Goal: Information Seeking & Learning: Learn about a topic

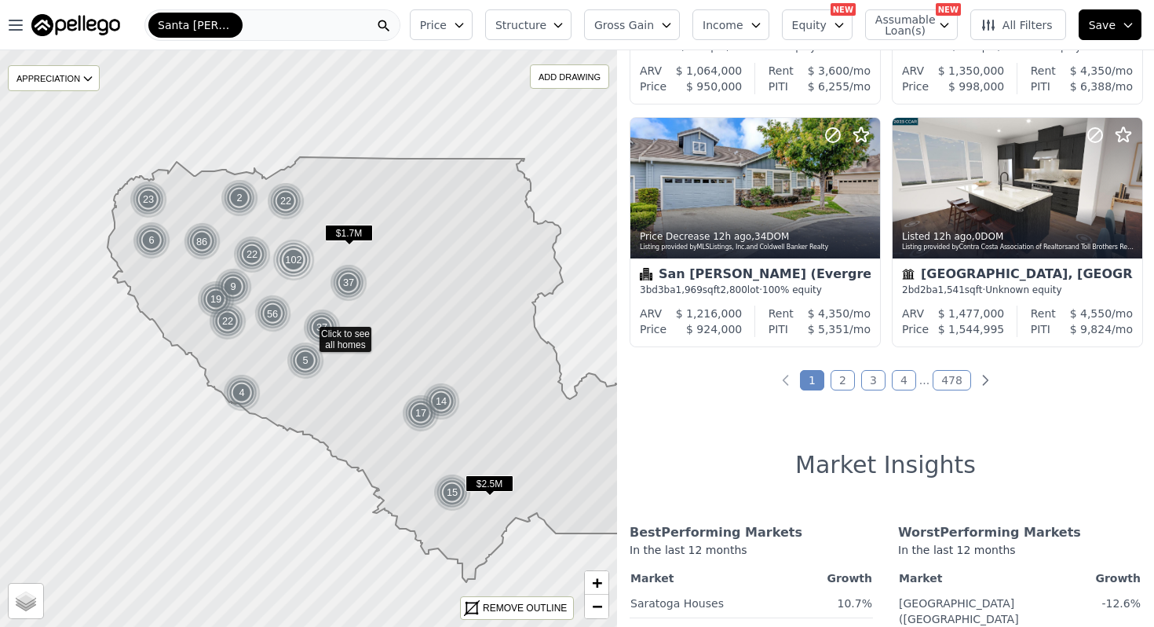
scroll to position [1194, 0]
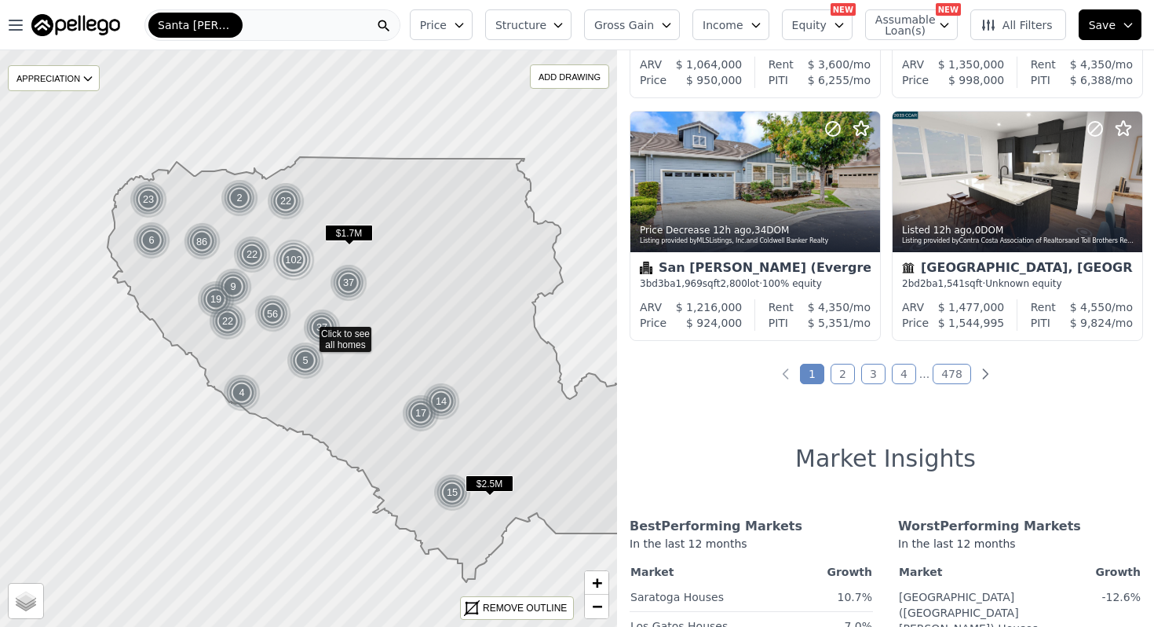
click at [848, 377] on link "2" at bounding box center [843, 374] width 24 height 20
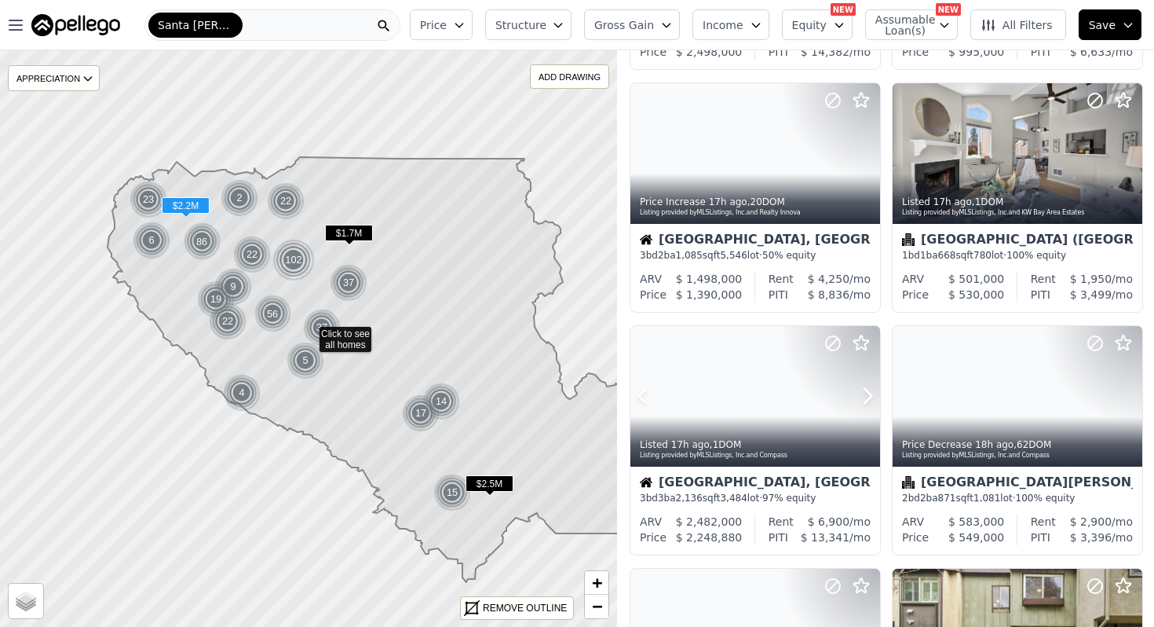
scroll to position [498, 0]
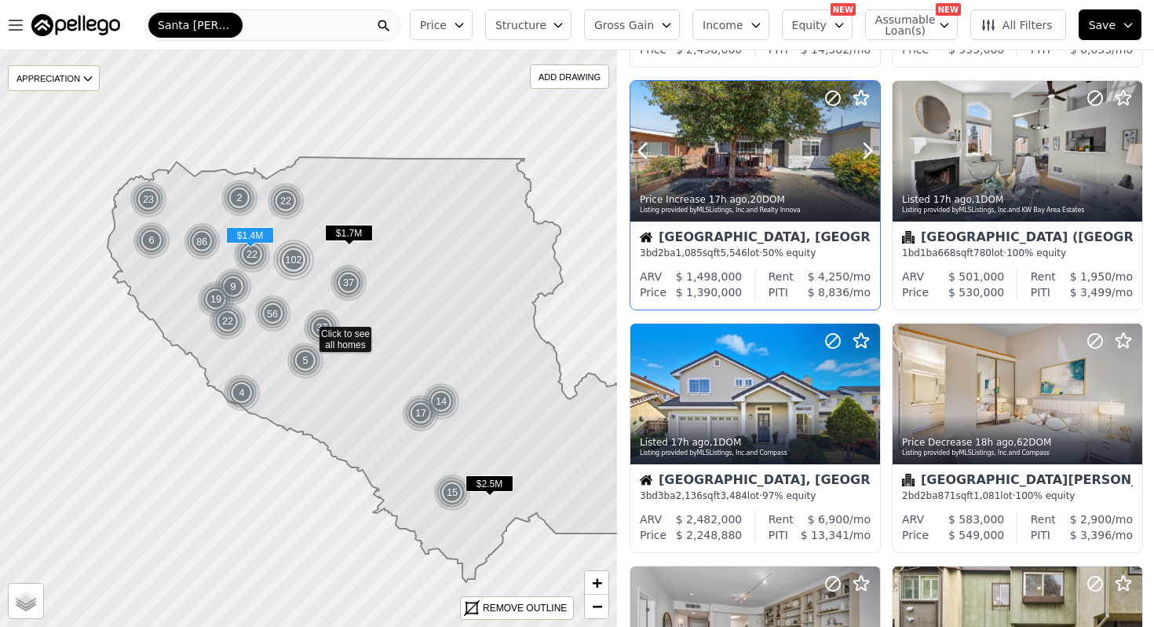
click at [799, 181] on div at bounding box center [755, 185] width 250 height 28
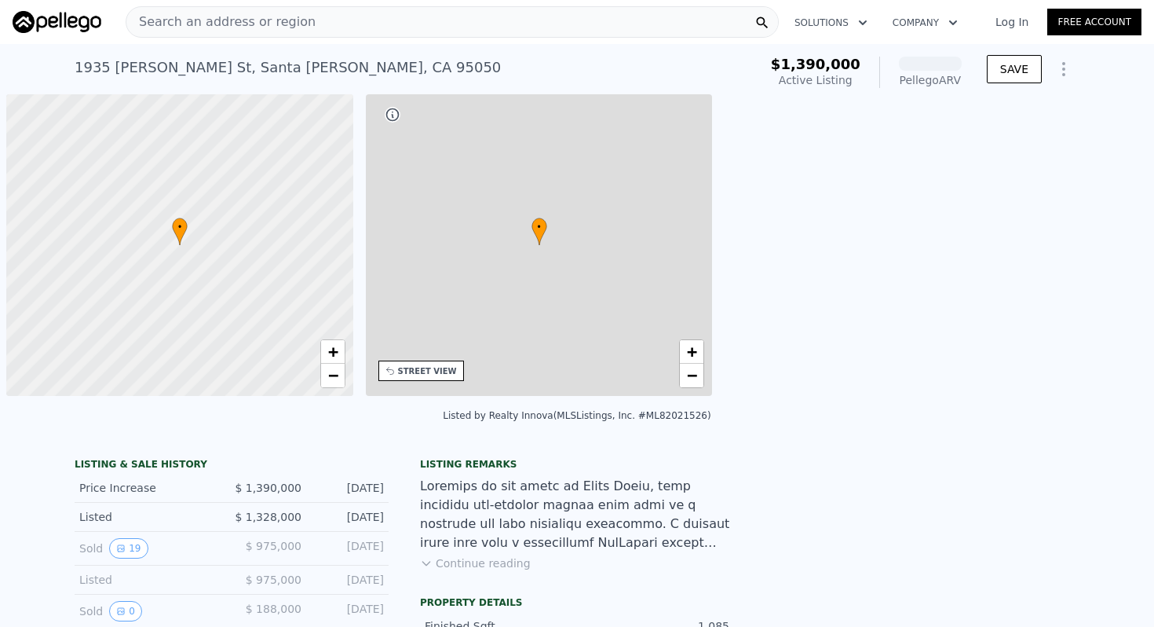
scroll to position [0, 6]
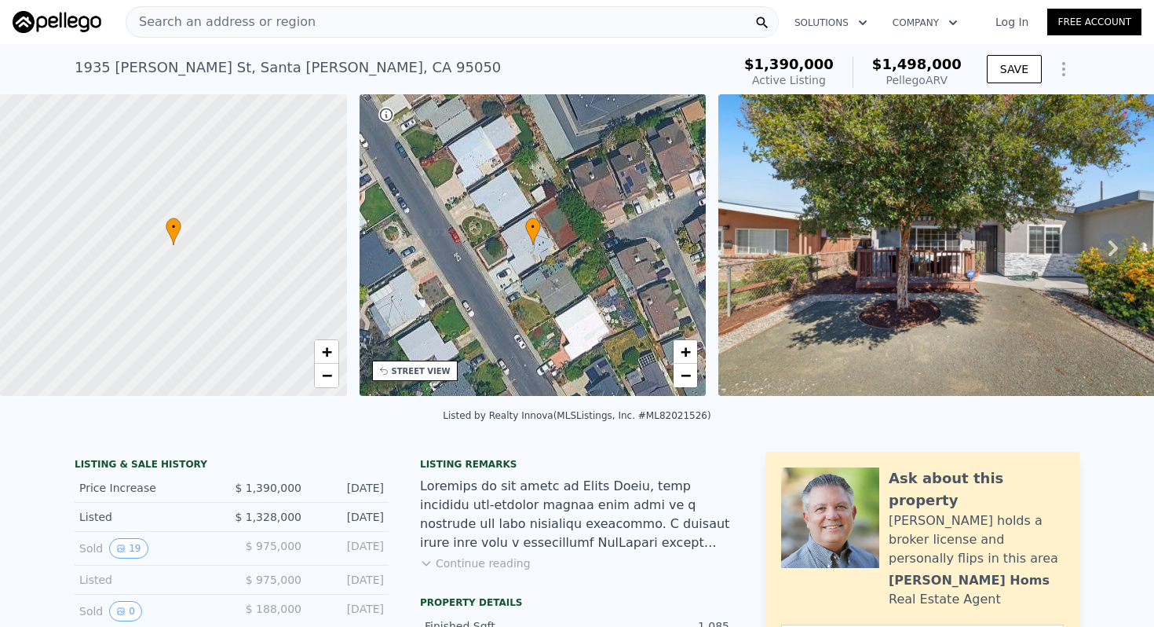
click at [1110, 247] on icon at bounding box center [1113, 247] width 31 height 31
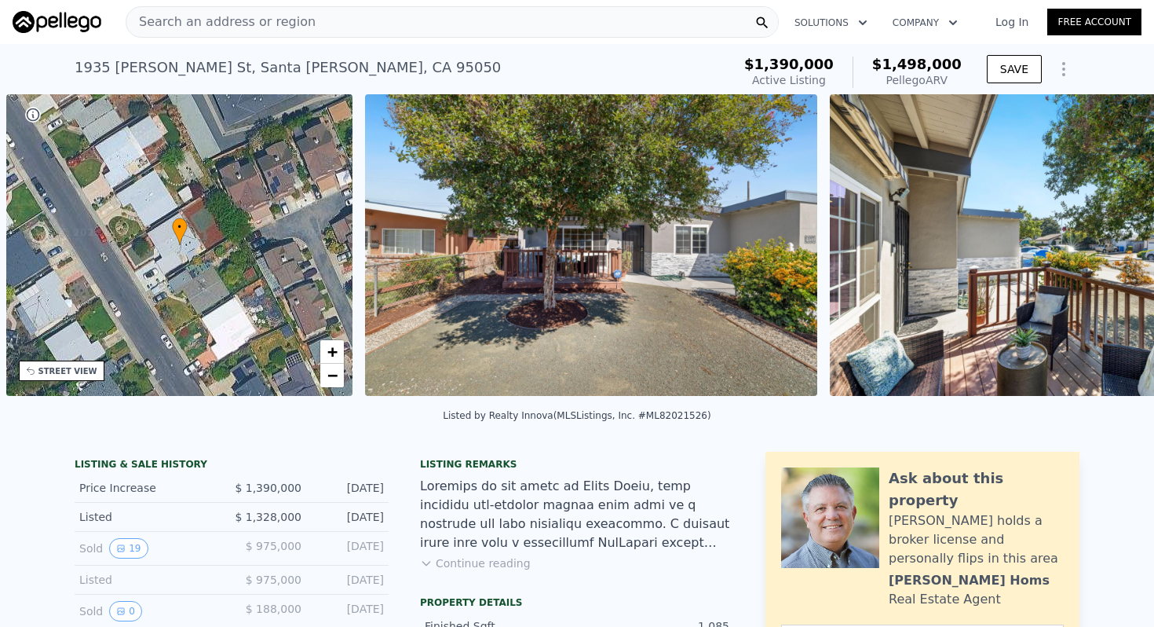
scroll to position [0, 365]
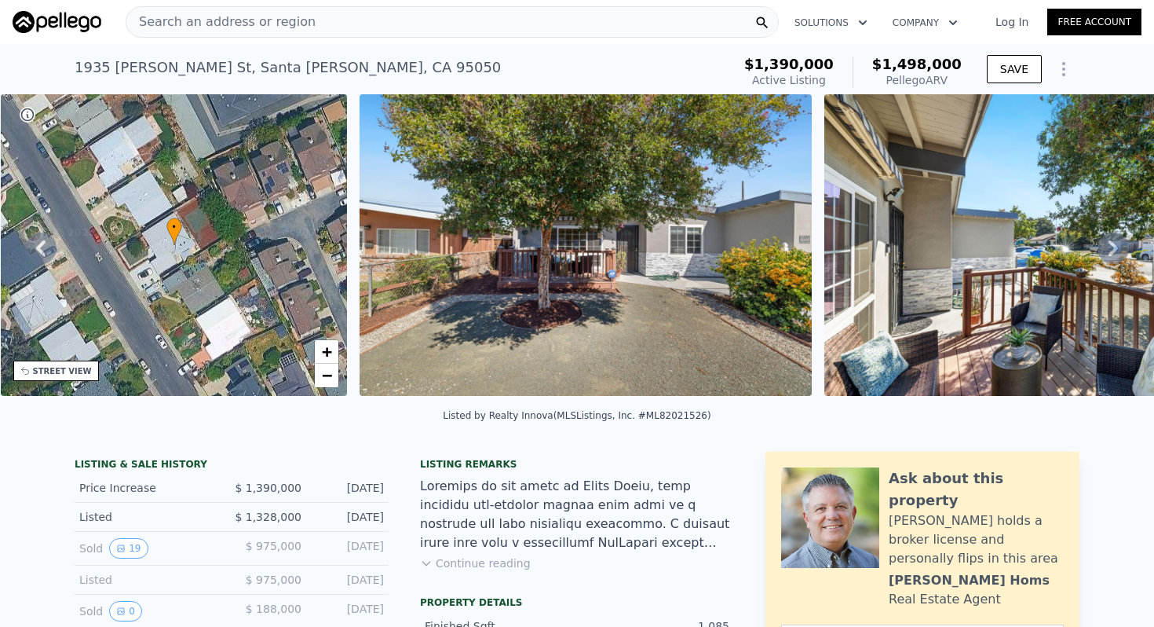
click at [1112, 247] on icon at bounding box center [1113, 247] width 31 height 31
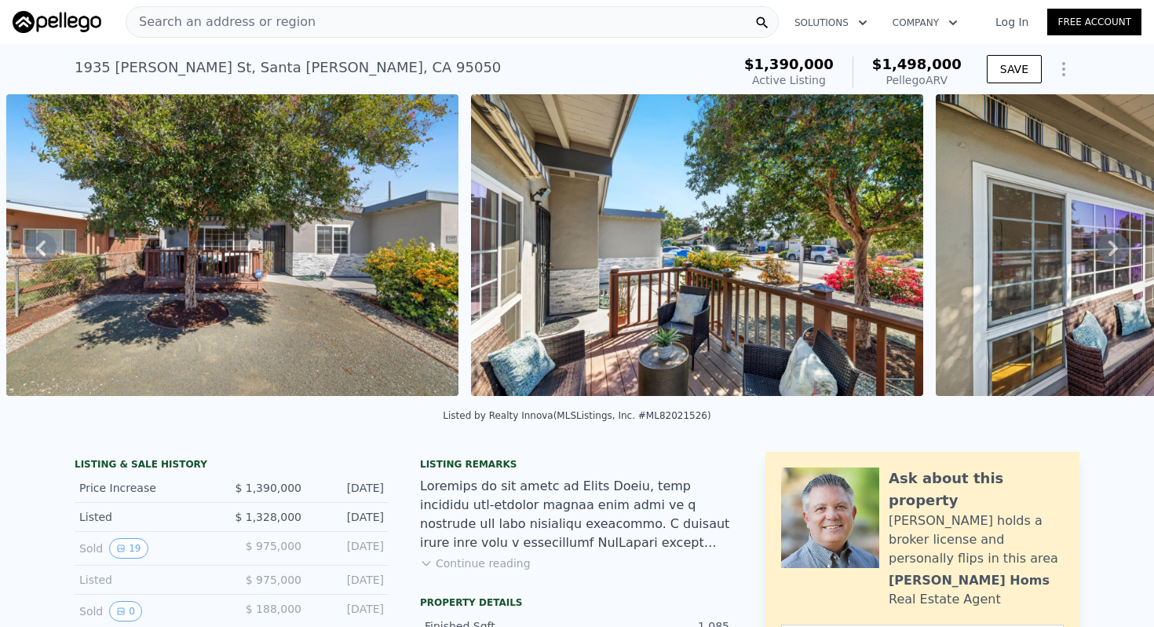
click at [1112, 247] on icon at bounding box center [1113, 247] width 31 height 31
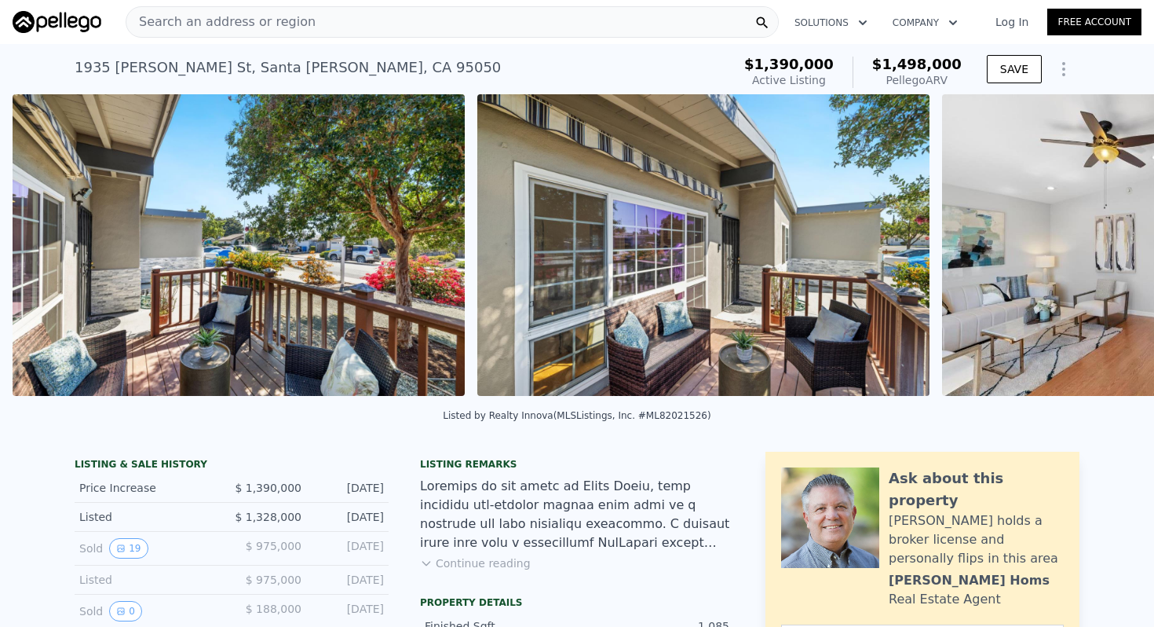
scroll to position [0, 1183]
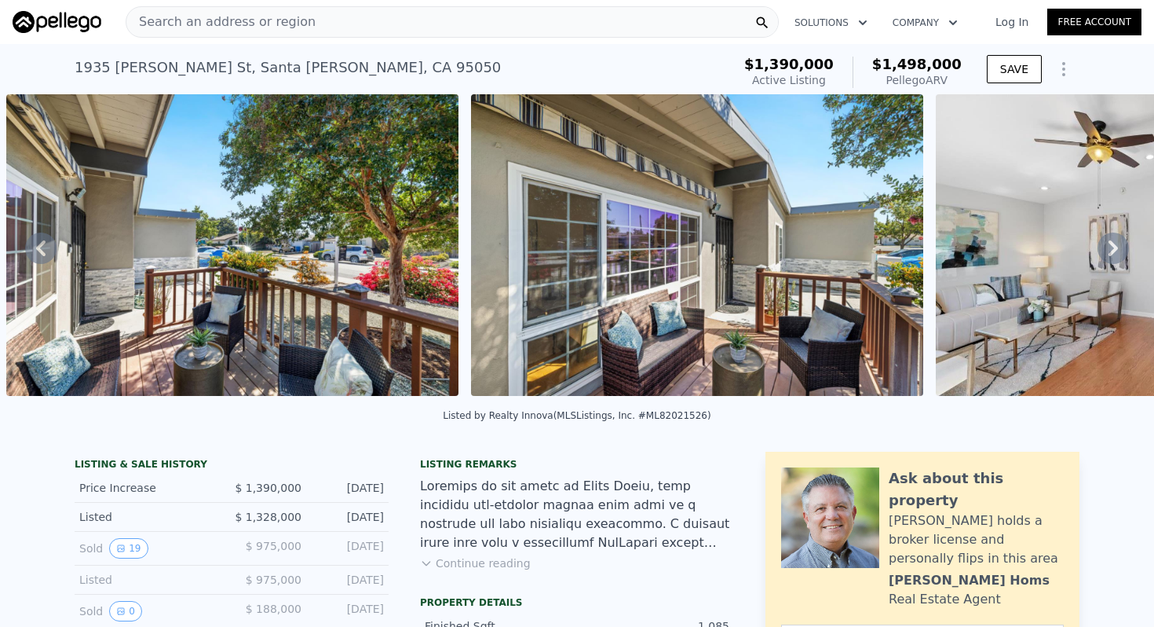
click at [1112, 247] on icon at bounding box center [1113, 247] width 31 height 31
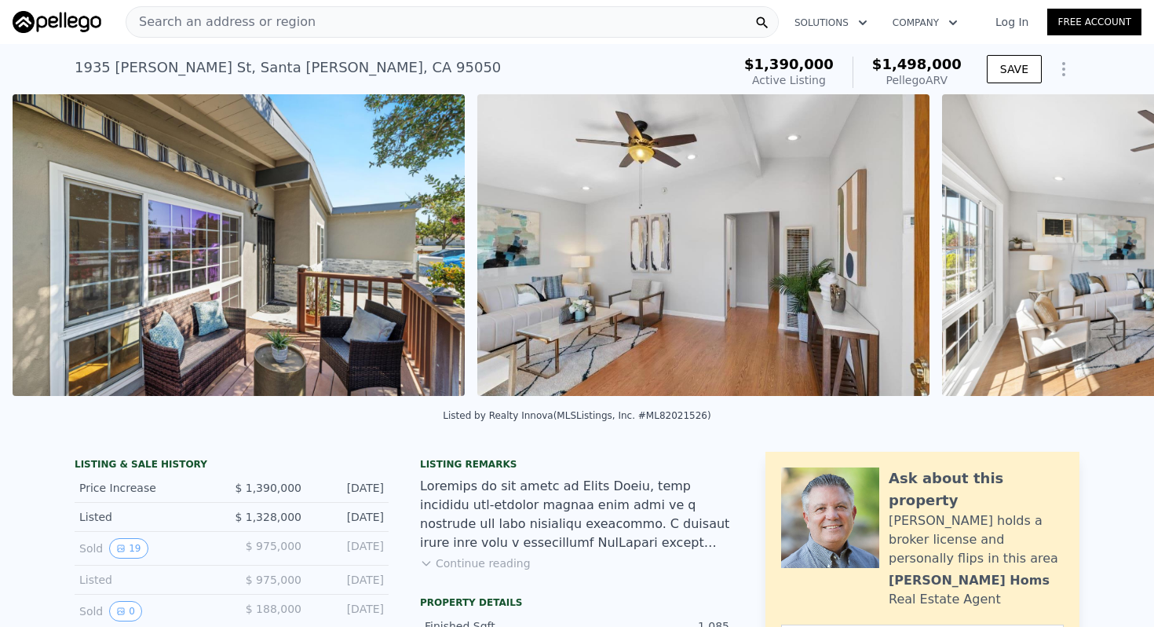
scroll to position [0, 1648]
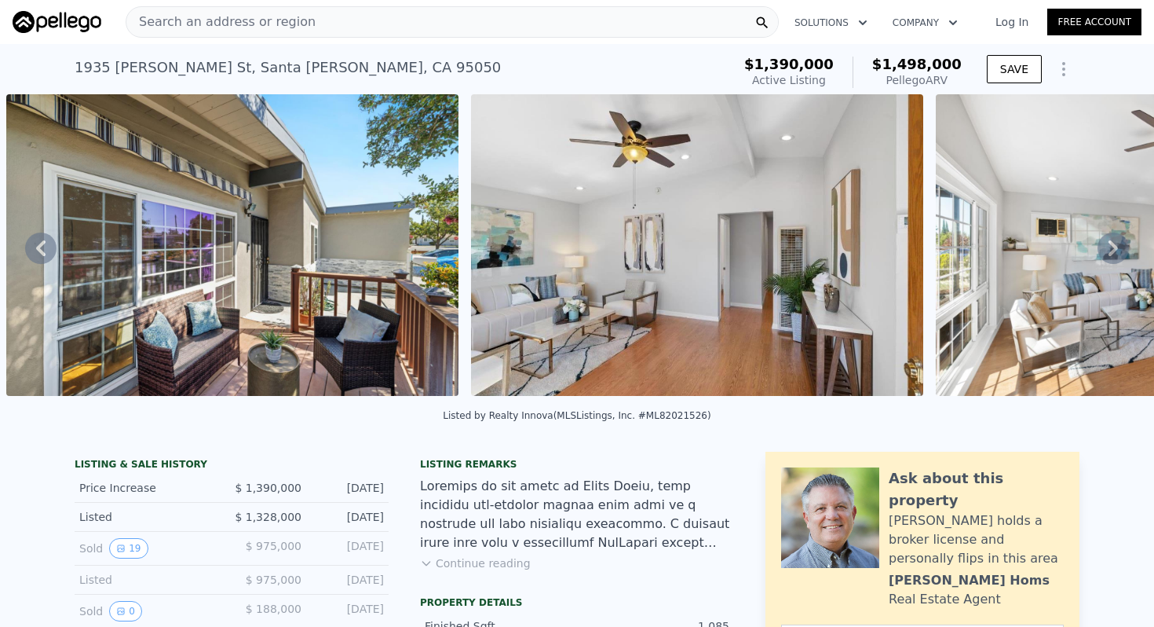
click at [1112, 247] on icon at bounding box center [1113, 247] width 31 height 31
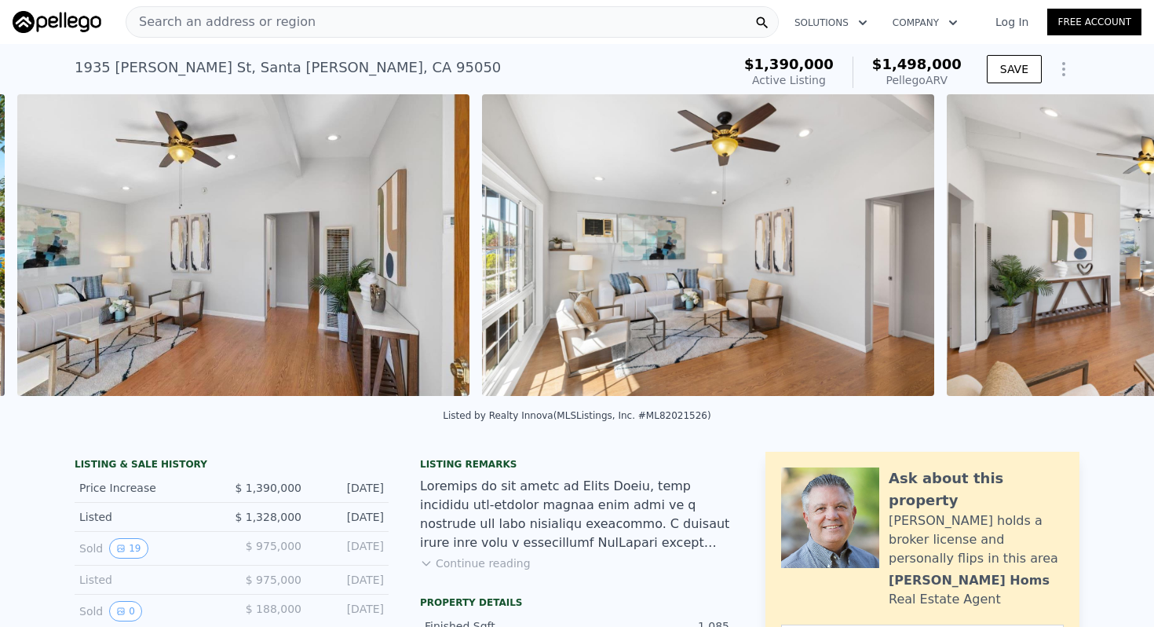
scroll to position [0, 2113]
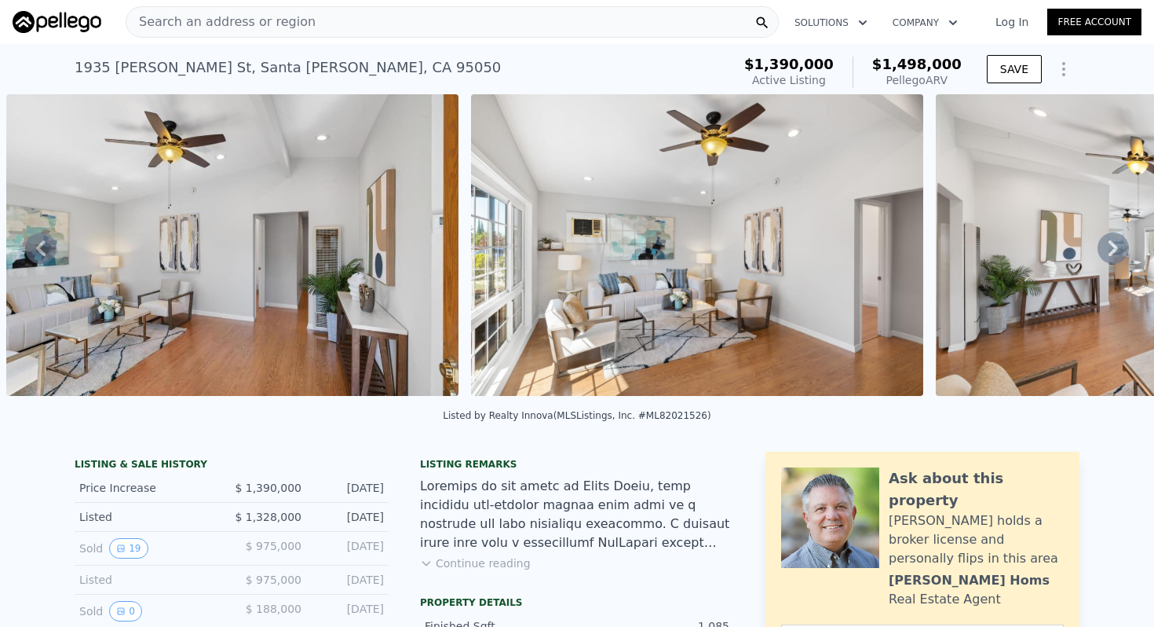
click at [1112, 250] on icon at bounding box center [1113, 248] width 9 height 16
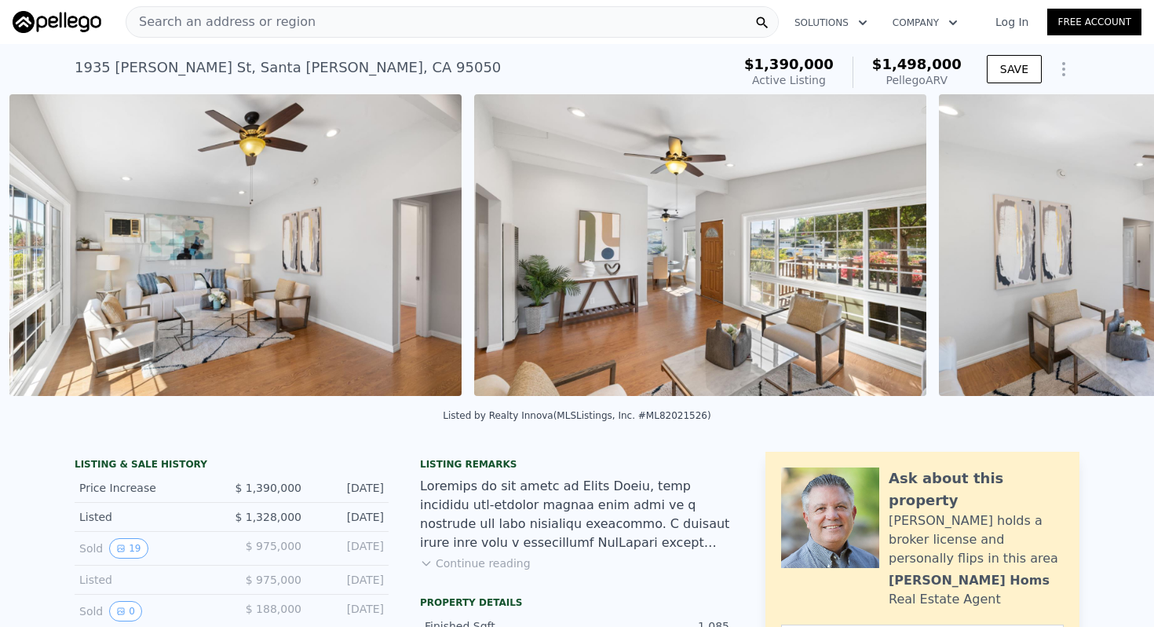
scroll to position [0, 2578]
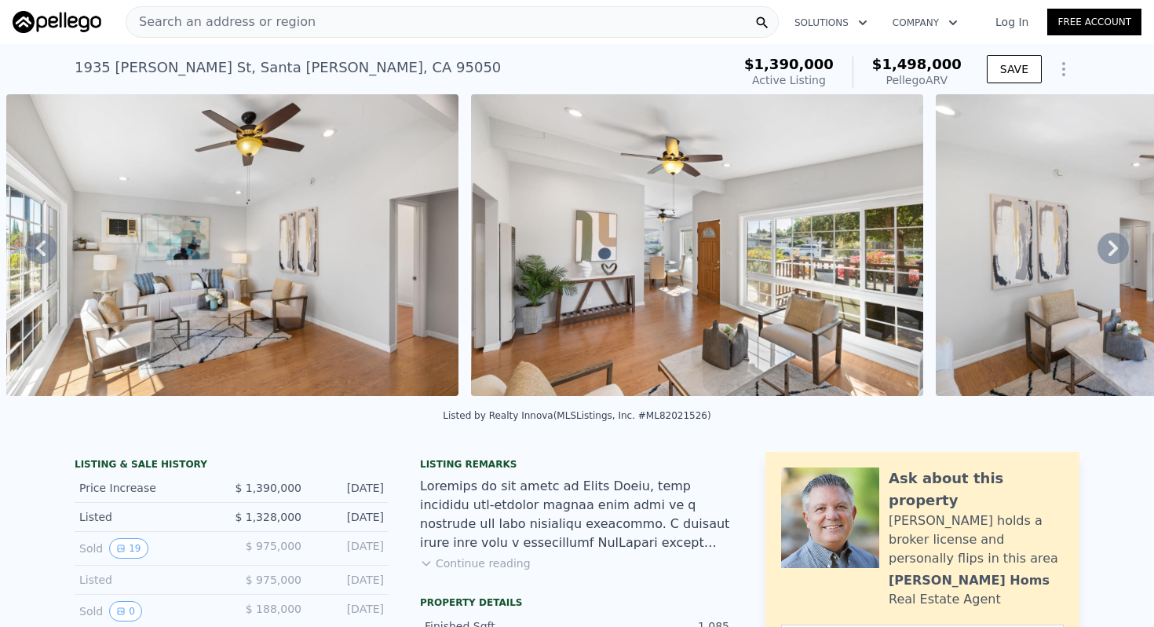
click at [1113, 250] on icon at bounding box center [1113, 248] width 9 height 16
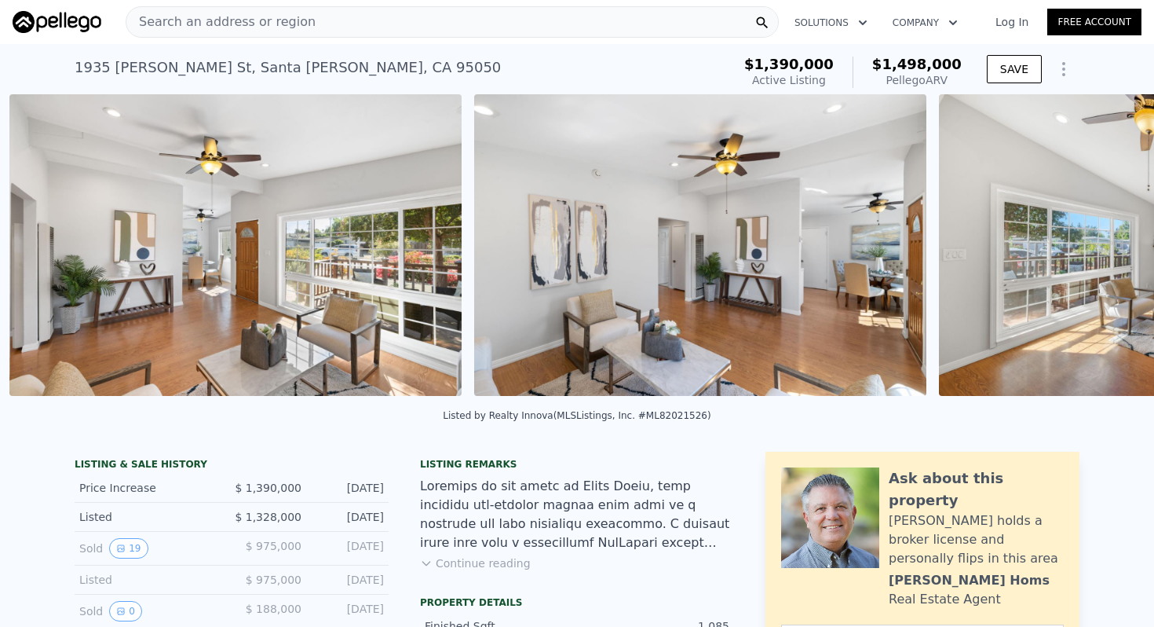
scroll to position [0, 3043]
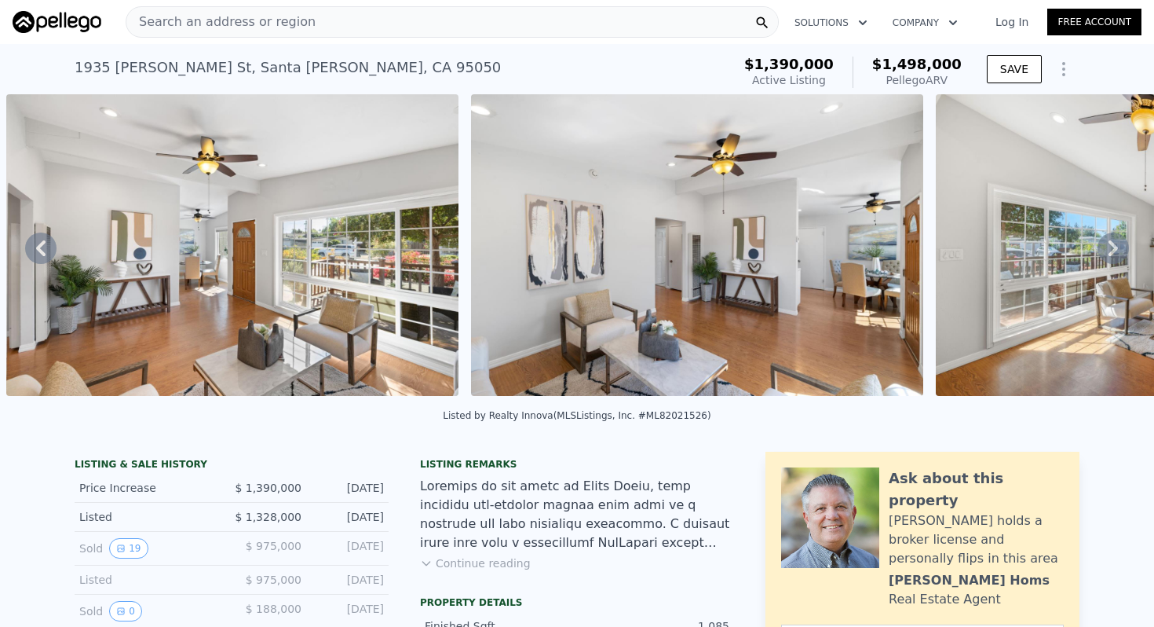
click at [1112, 253] on icon at bounding box center [1113, 248] width 9 height 16
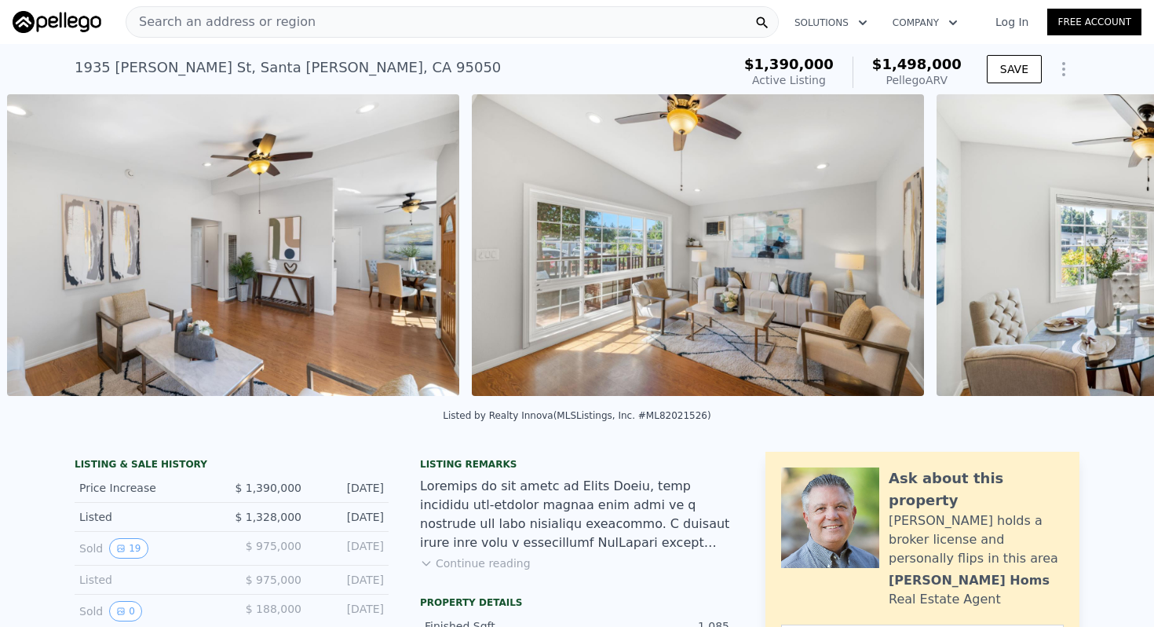
scroll to position [0, 3507]
click at [1116, 245] on icon at bounding box center [1113, 248] width 9 height 16
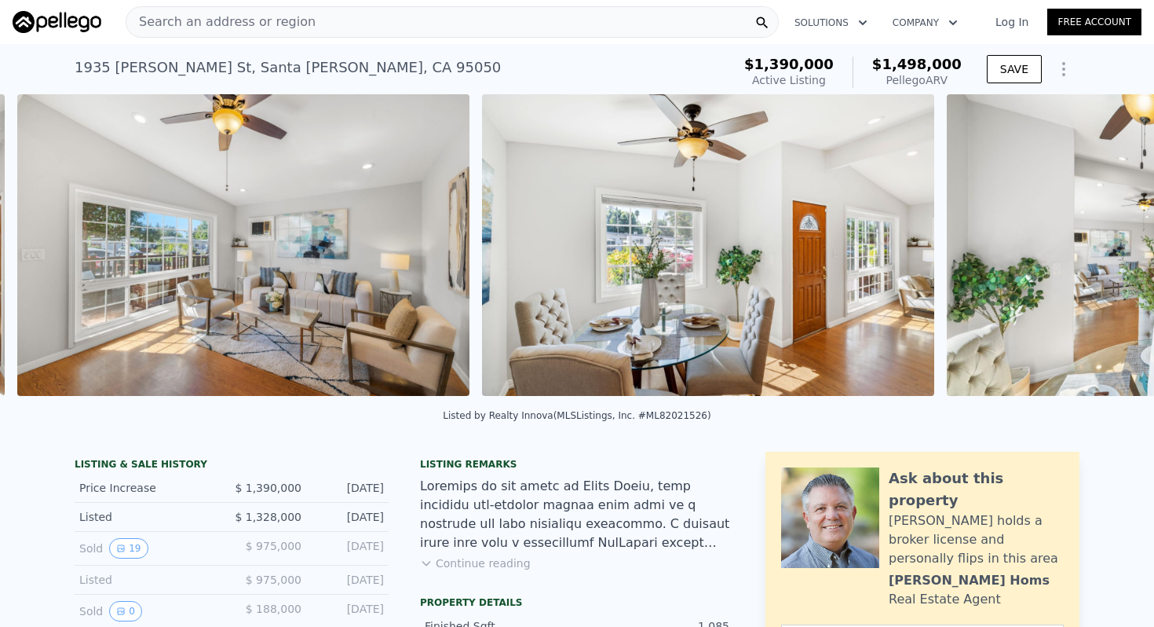
scroll to position [0, 3972]
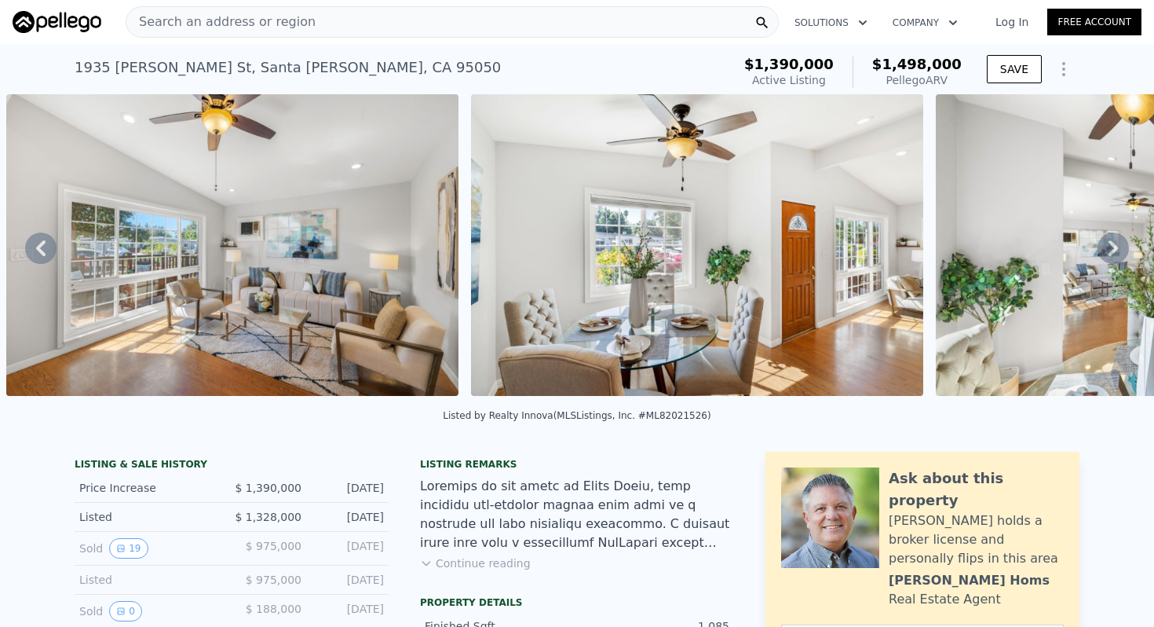
click at [1117, 248] on icon at bounding box center [1113, 248] width 9 height 16
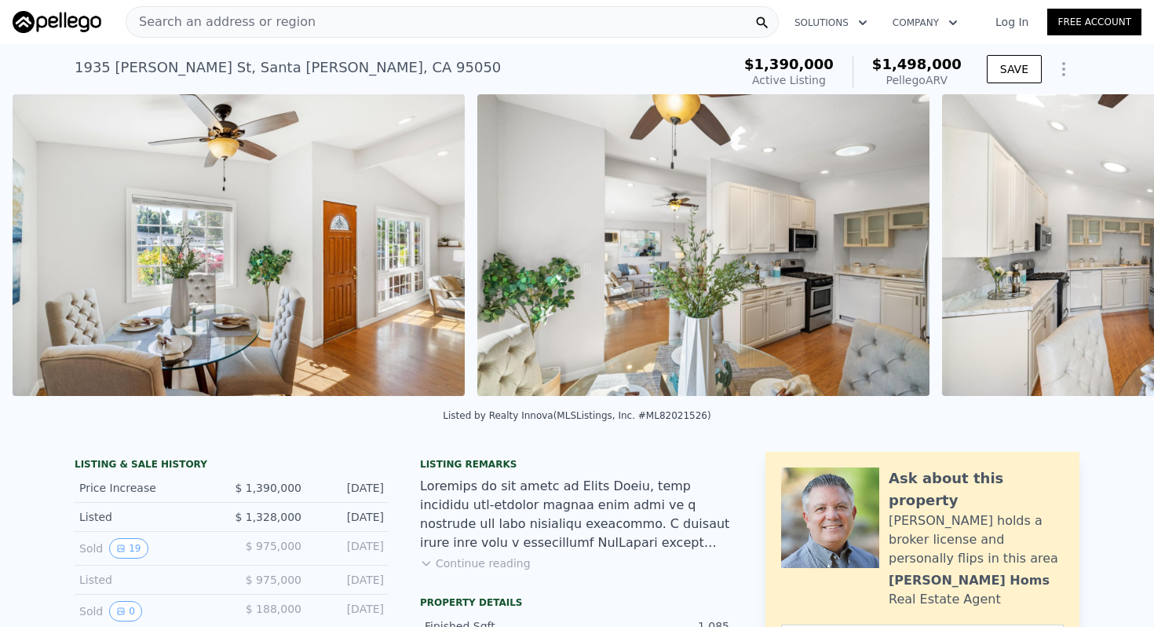
scroll to position [0, 4437]
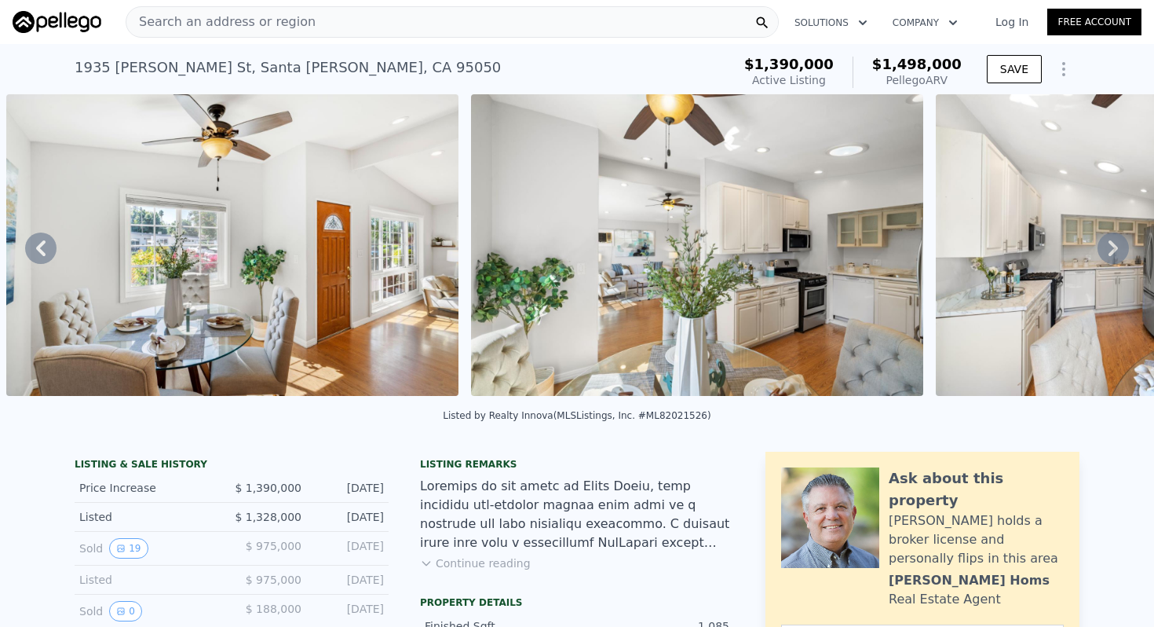
click at [1117, 248] on icon at bounding box center [1113, 248] width 9 height 16
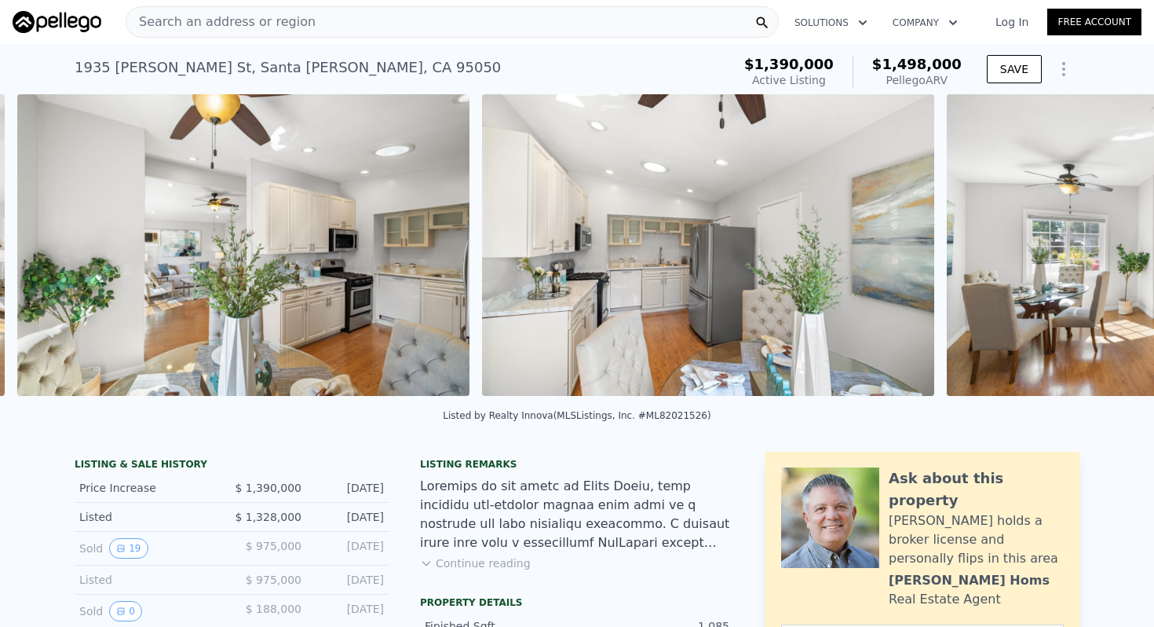
scroll to position [0, 4902]
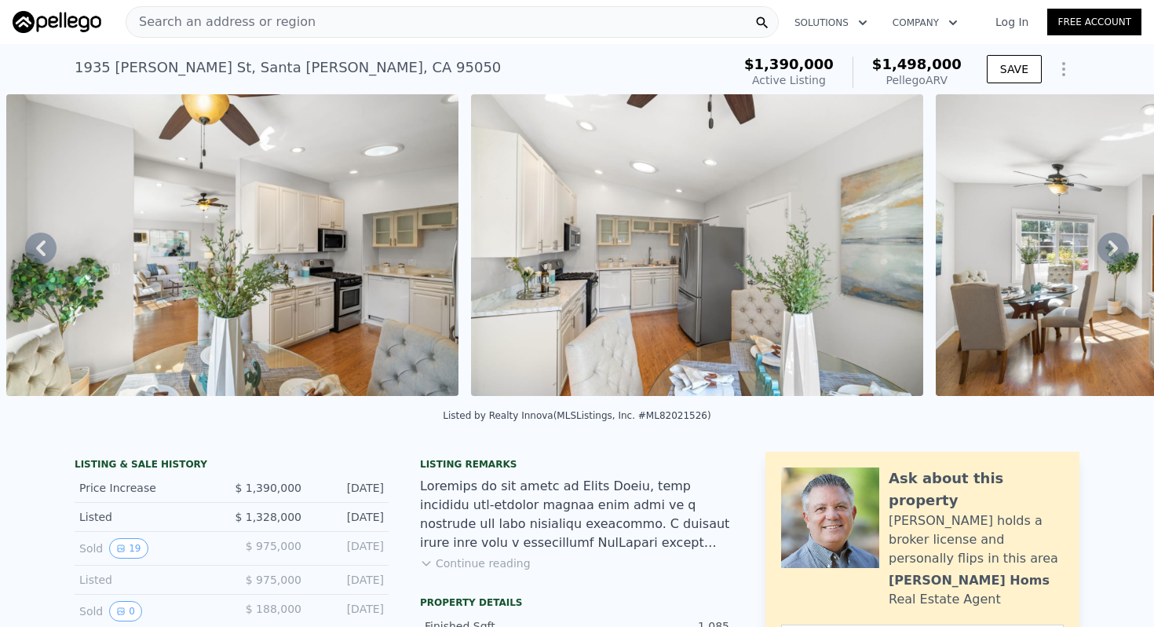
click at [1014, 22] on link "Log In" at bounding box center [1012, 22] width 71 height 16
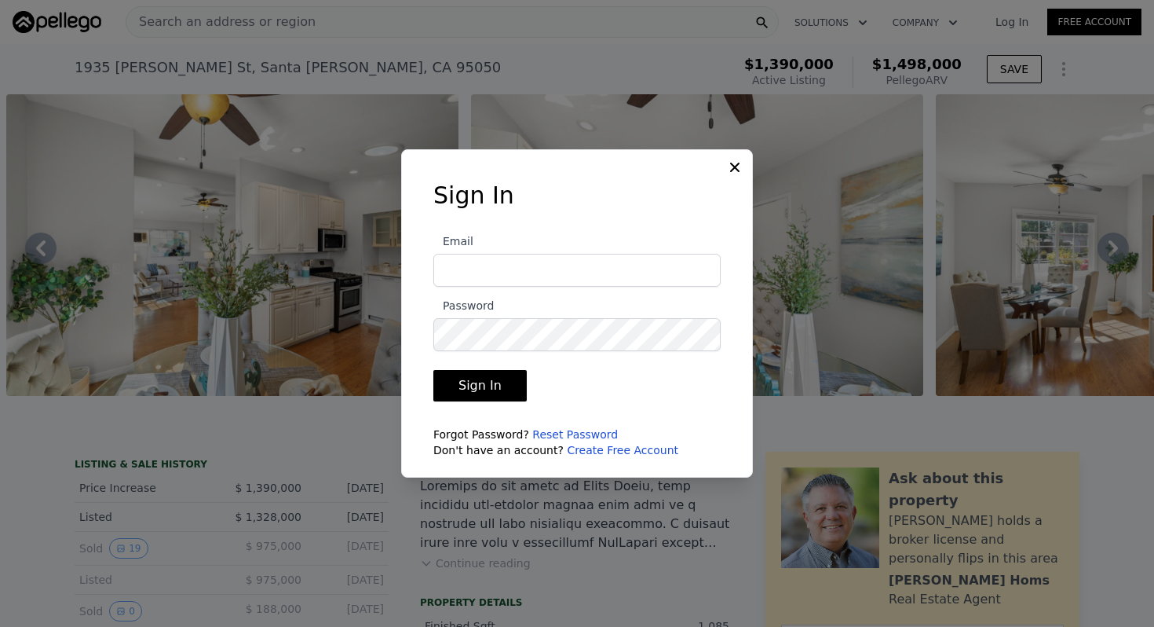
type input "[EMAIL_ADDRESS][PERSON_NAME][DOMAIN_NAME]"
click at [495, 385] on button "Sign In" at bounding box center [479, 385] width 93 height 31
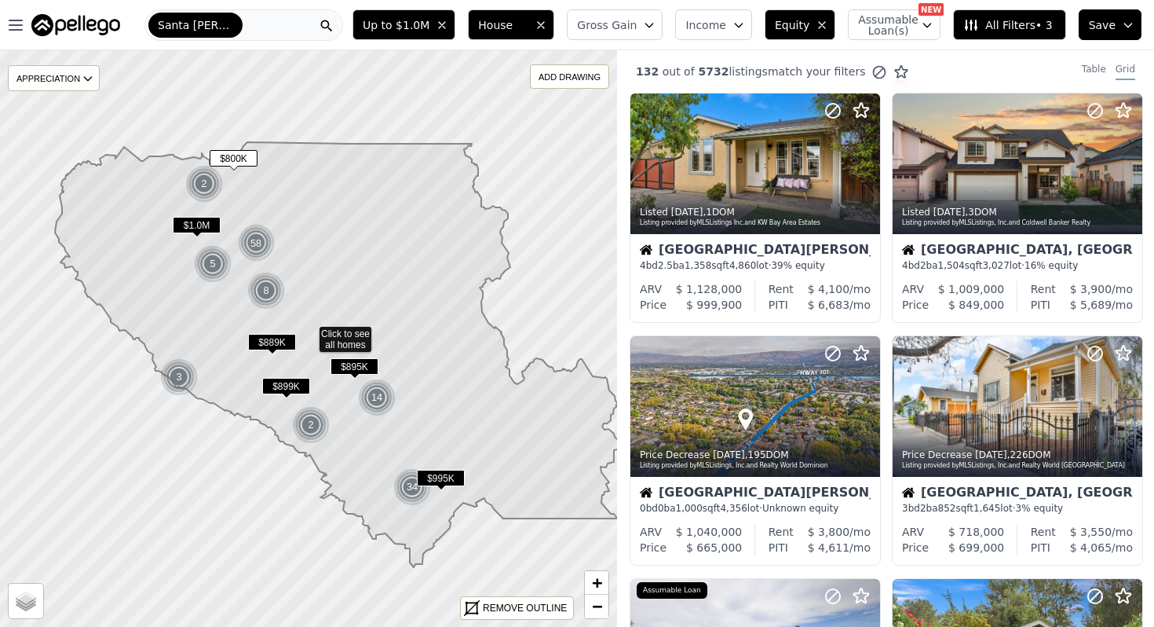
click at [296, 19] on div "Santa [PERSON_NAME]" at bounding box center [243, 24] width 199 height 31
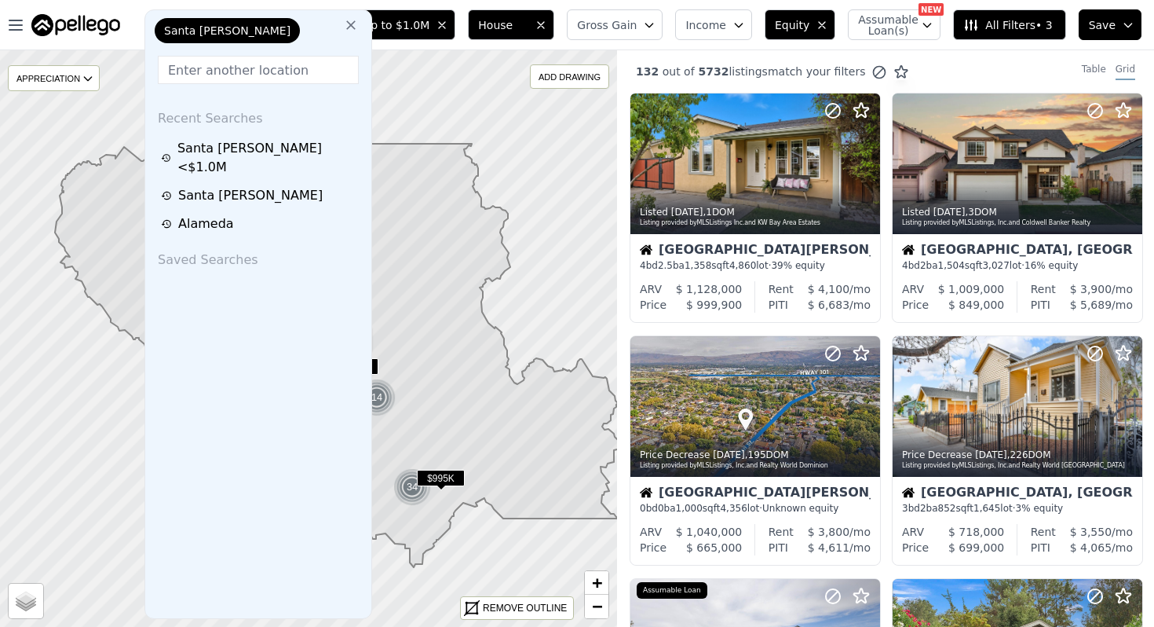
click at [345, 27] on icon at bounding box center [351, 25] width 16 height 16
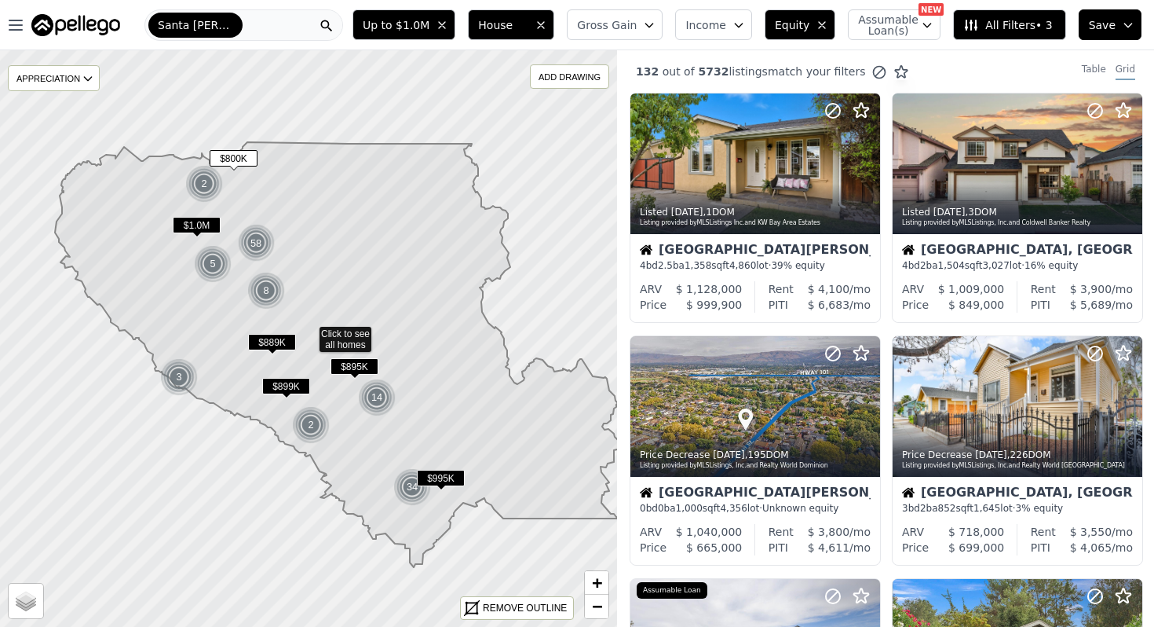
click at [290, 15] on div "Santa [PERSON_NAME]" at bounding box center [243, 24] width 199 height 31
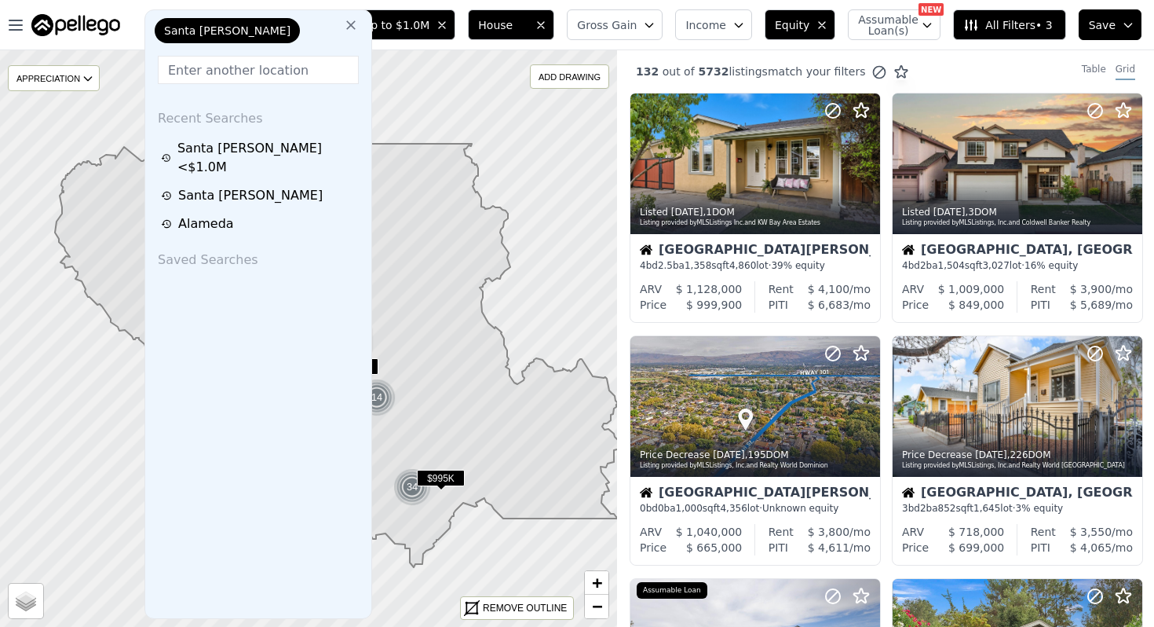
click at [207, 66] on input "text" at bounding box center [258, 70] width 201 height 28
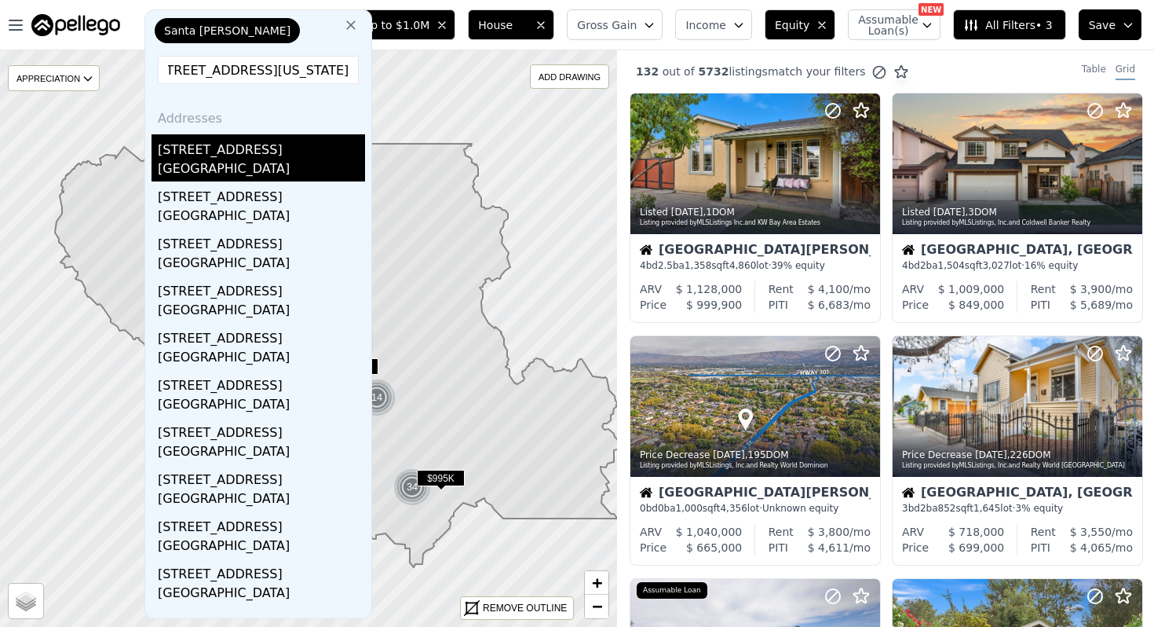
type input "2782 Fordham Street, East Palo Alto, California 94303"
click at [200, 153] on div "2782 Fordham St" at bounding box center [261, 146] width 207 height 25
